Goal: Transaction & Acquisition: Purchase product/service

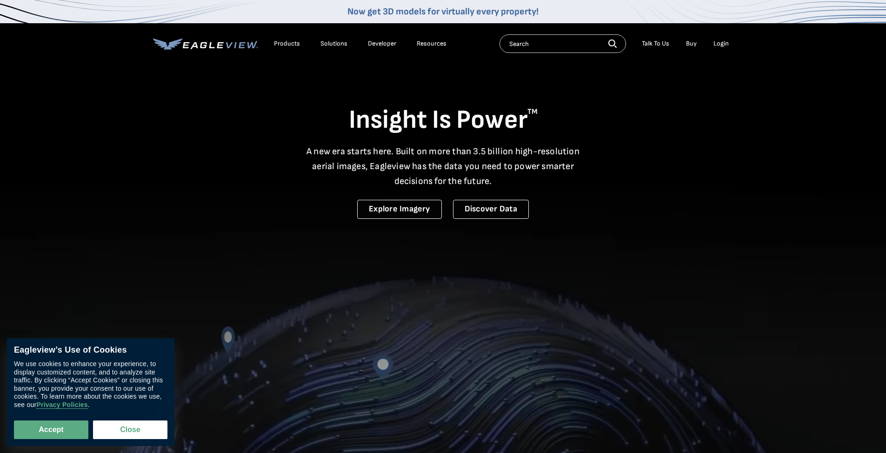
click at [723, 46] on div "Login" at bounding box center [720, 44] width 15 height 8
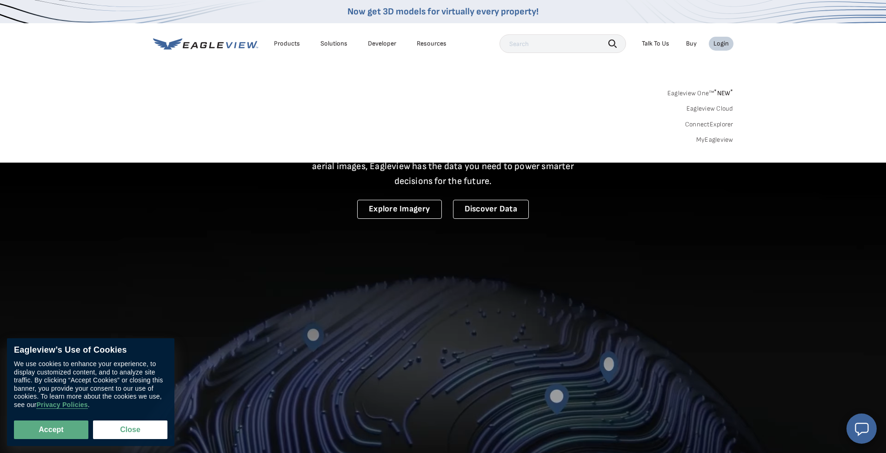
click at [718, 44] on div "Login" at bounding box center [720, 44] width 15 height 8
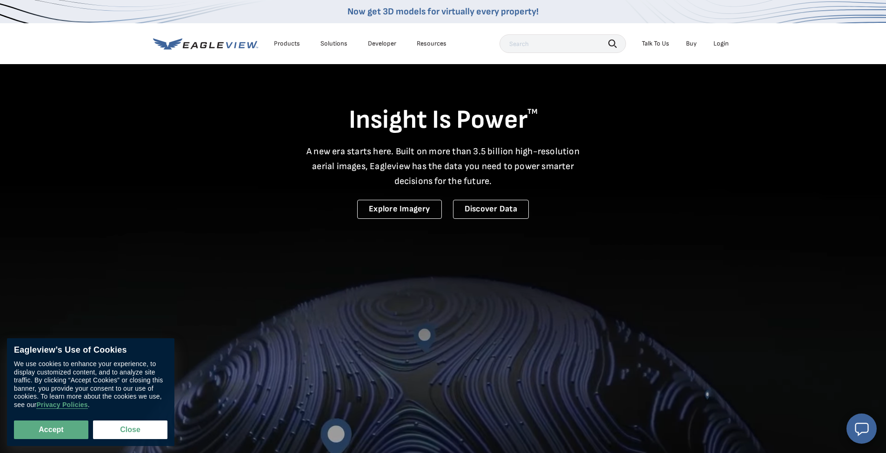
click at [718, 44] on div "Login" at bounding box center [720, 44] width 15 height 8
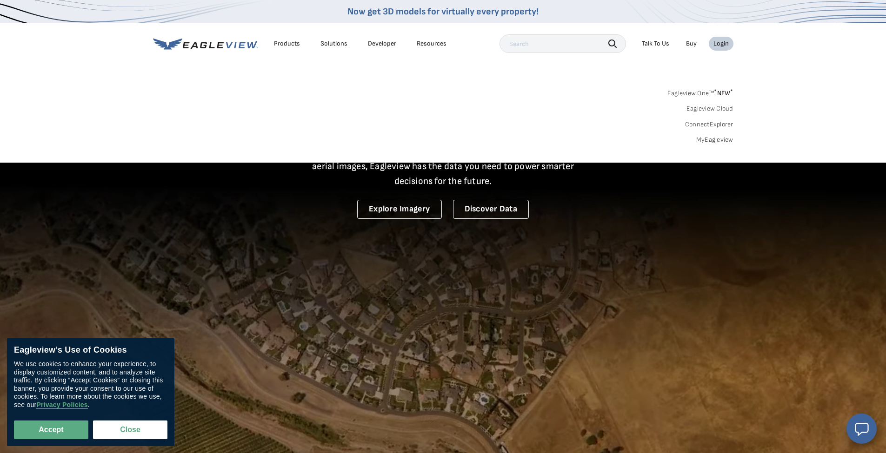
click at [708, 140] on link "MyEagleview" at bounding box center [714, 140] width 37 height 8
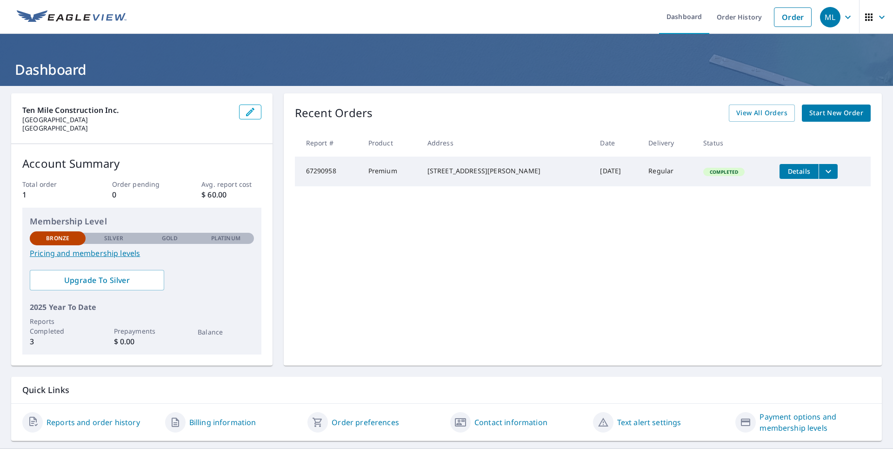
click at [838, 115] on span "Start New Order" at bounding box center [836, 113] width 54 height 12
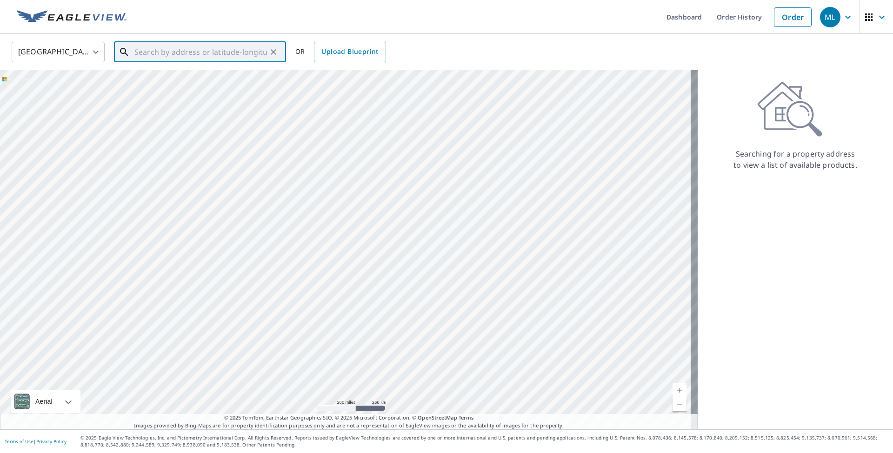
click at [174, 52] on input "text" at bounding box center [200, 52] width 133 height 26
click at [144, 86] on p "Helena, MT 59602" at bounding box center [206, 89] width 146 height 9
type input "1565 Valley Forge Rd Helena, MT 59602"
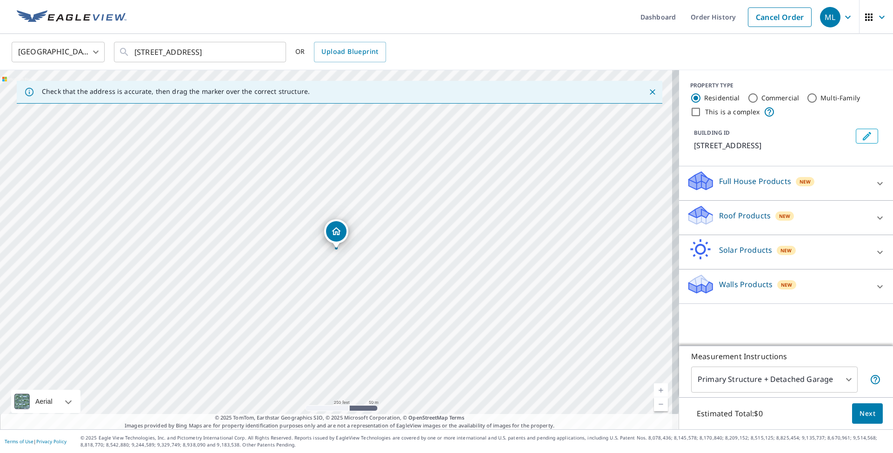
click at [874, 218] on icon at bounding box center [879, 218] width 11 height 11
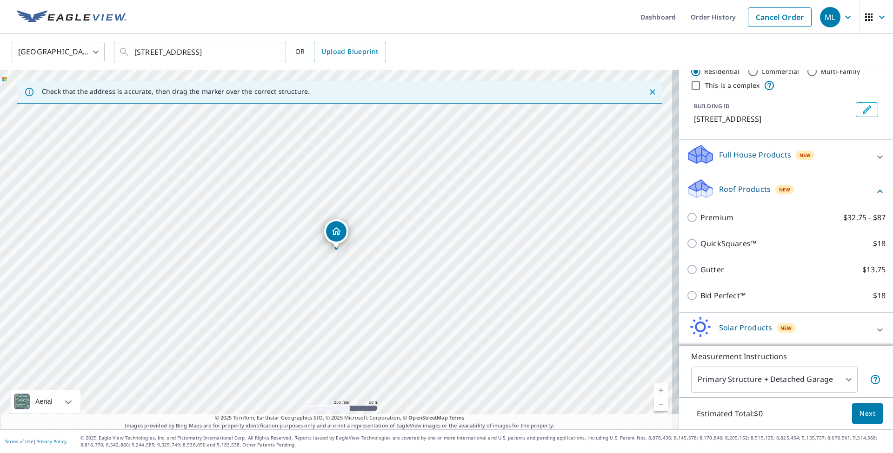
scroll to position [45, 0]
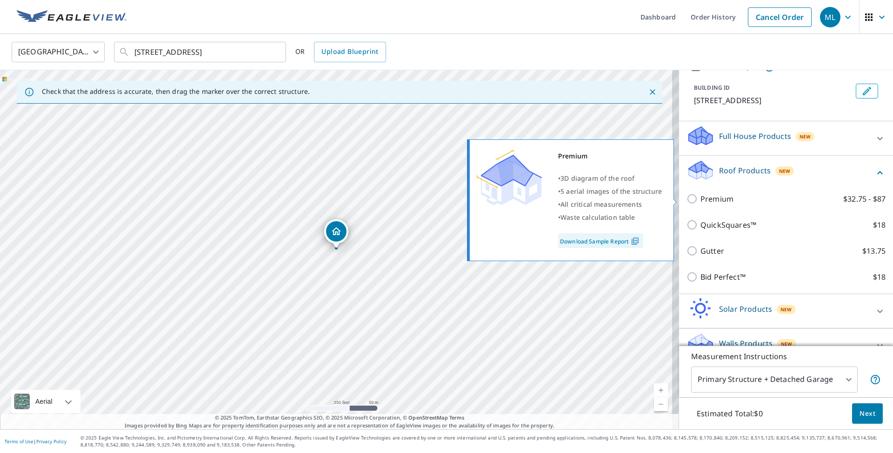
click at [687, 196] on input "Premium $32.75 - $87" at bounding box center [693, 198] width 14 height 11
checkbox input "true"
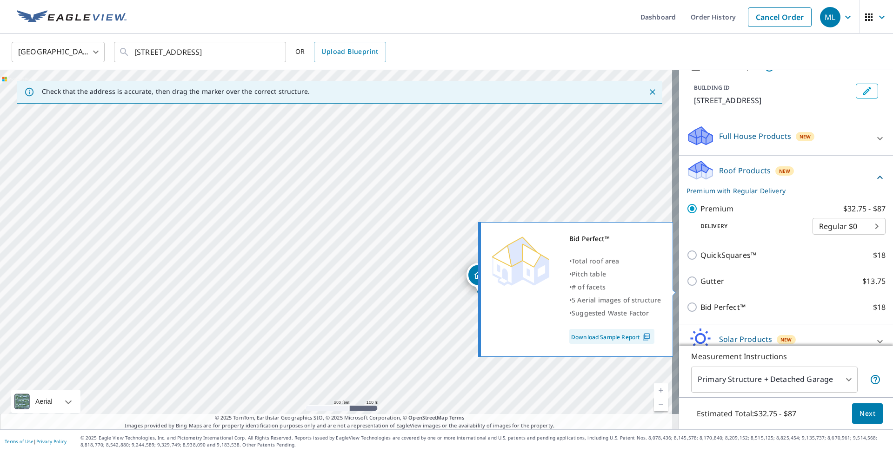
scroll to position [93, 0]
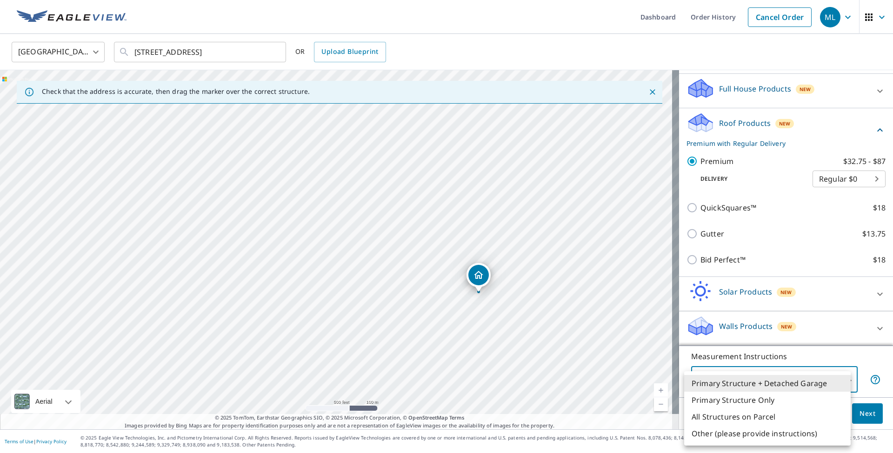
click at [836, 378] on body "ML ML Dashboard Order History Cancel Order ML United States US ​ 1565 Valley Fo…" at bounding box center [446, 226] width 893 height 453
click at [758, 402] on li "Primary Structure Only" at bounding box center [767, 400] width 166 height 17
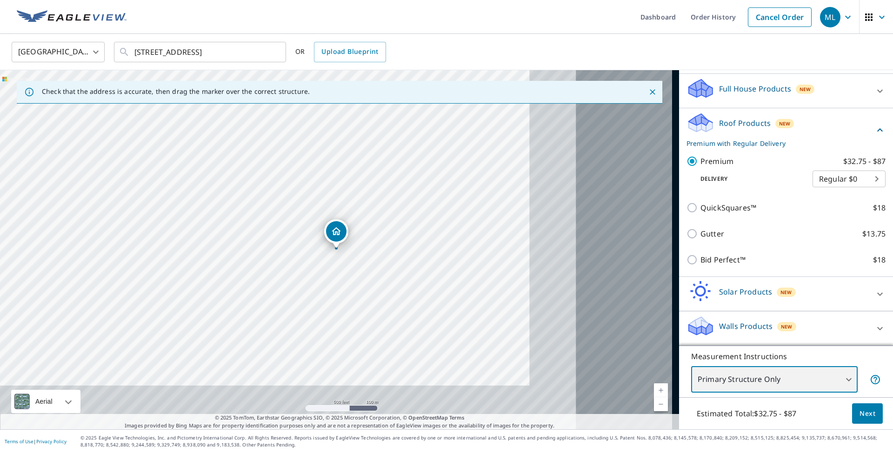
type input "2"
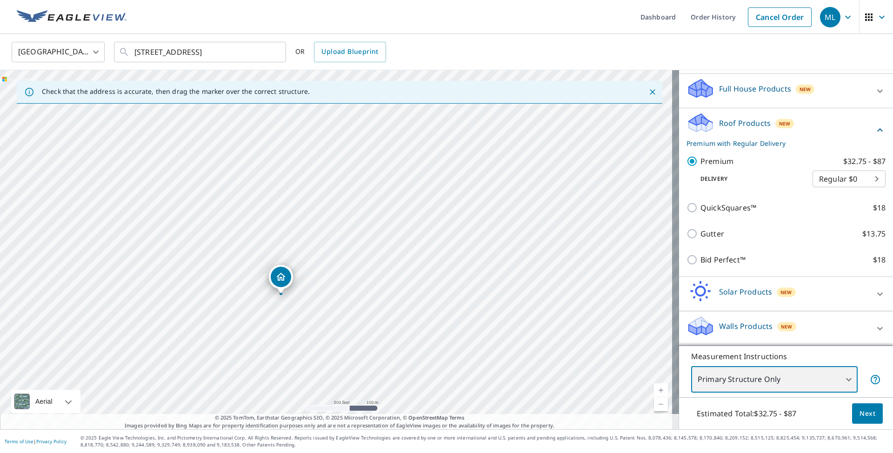
drag, startPoint x: 114, startPoint y: 207, endPoint x: 273, endPoint y: 295, distance: 181.1
click at [273, 295] on div "1565 Valley Forge Rd Helena, MT 59602" at bounding box center [339, 249] width 679 height 359
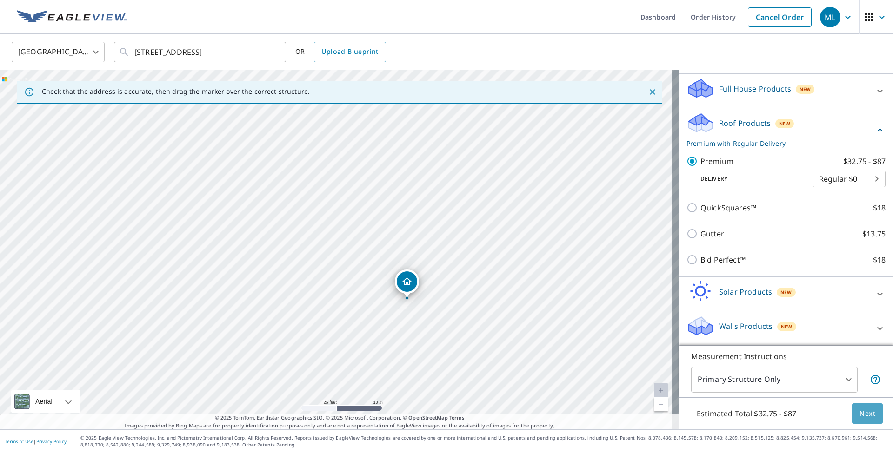
click at [862, 412] on span "Next" at bounding box center [867, 414] width 16 height 12
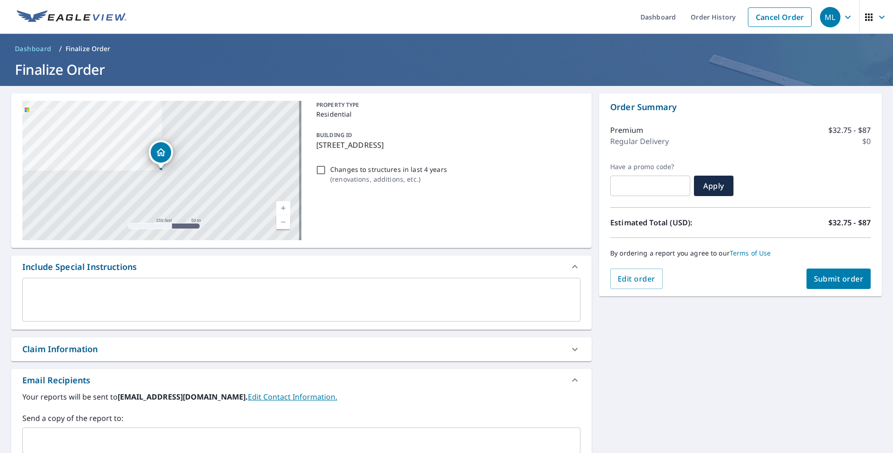
click at [828, 280] on span "Submit order" at bounding box center [839, 279] width 50 height 10
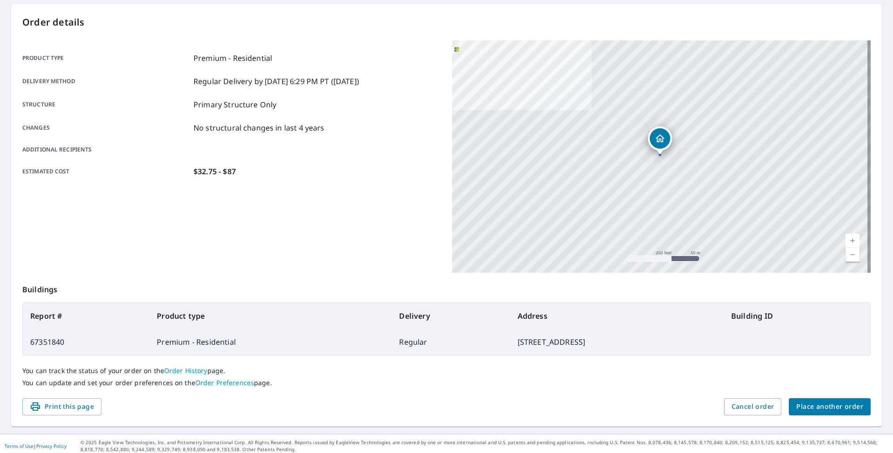
scroll to position [93, 0]
